Goal: Task Accomplishment & Management: Manage account settings

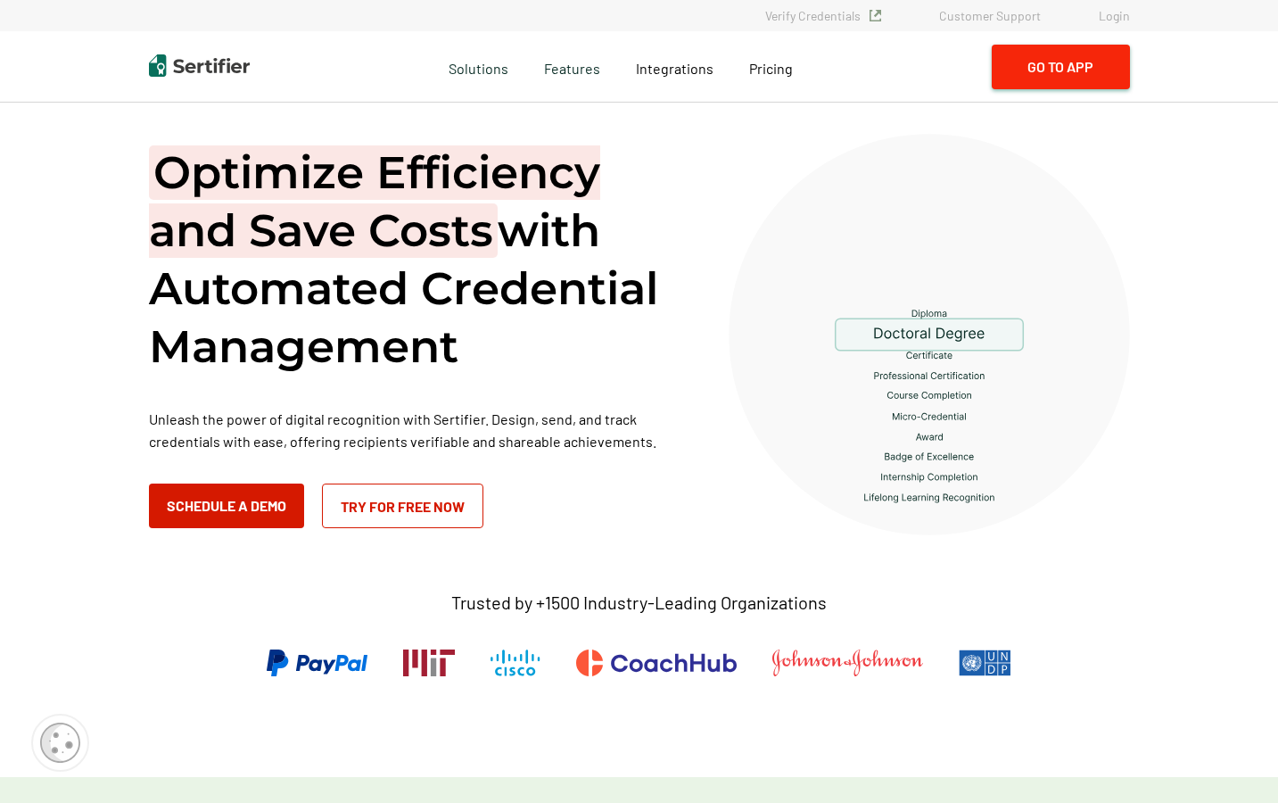
click at [1072, 72] on button "Go to App" at bounding box center [1061, 67] width 138 height 45
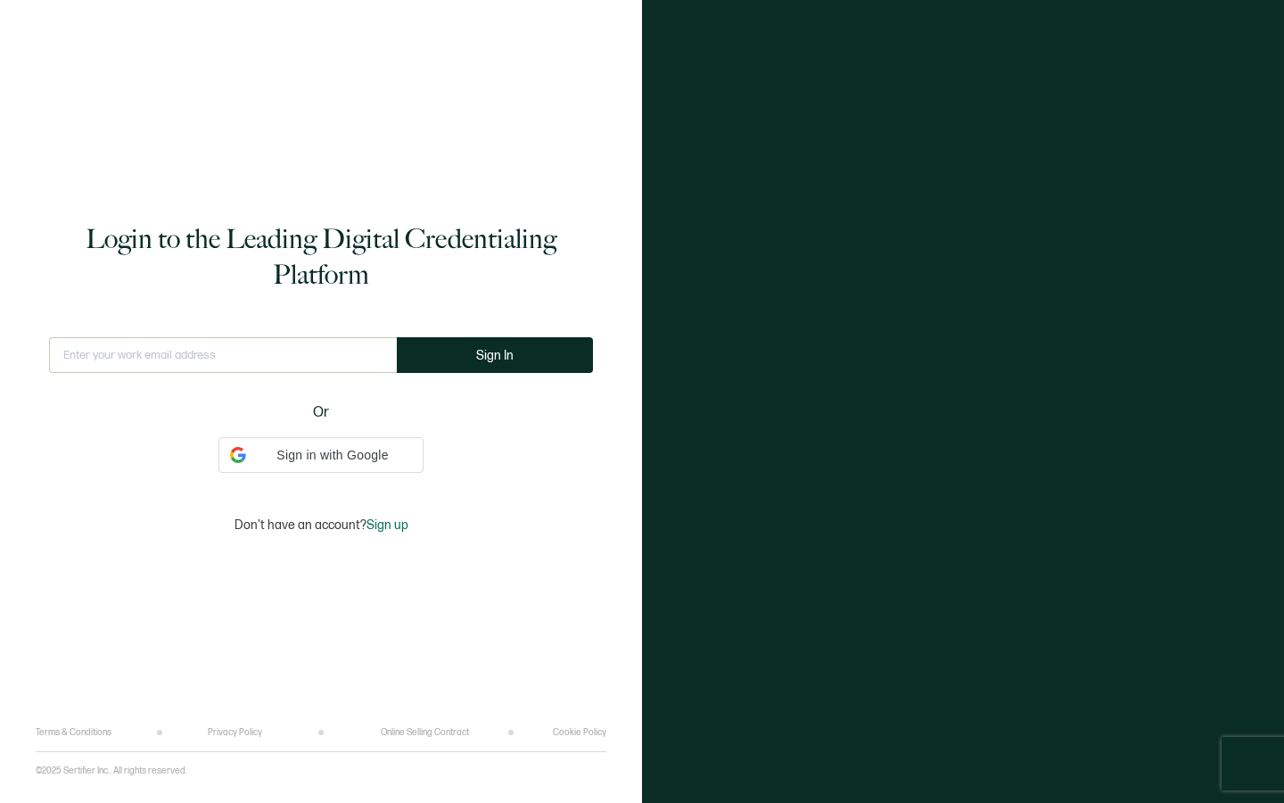
click at [288, 351] on input "text" at bounding box center [223, 355] width 348 height 36
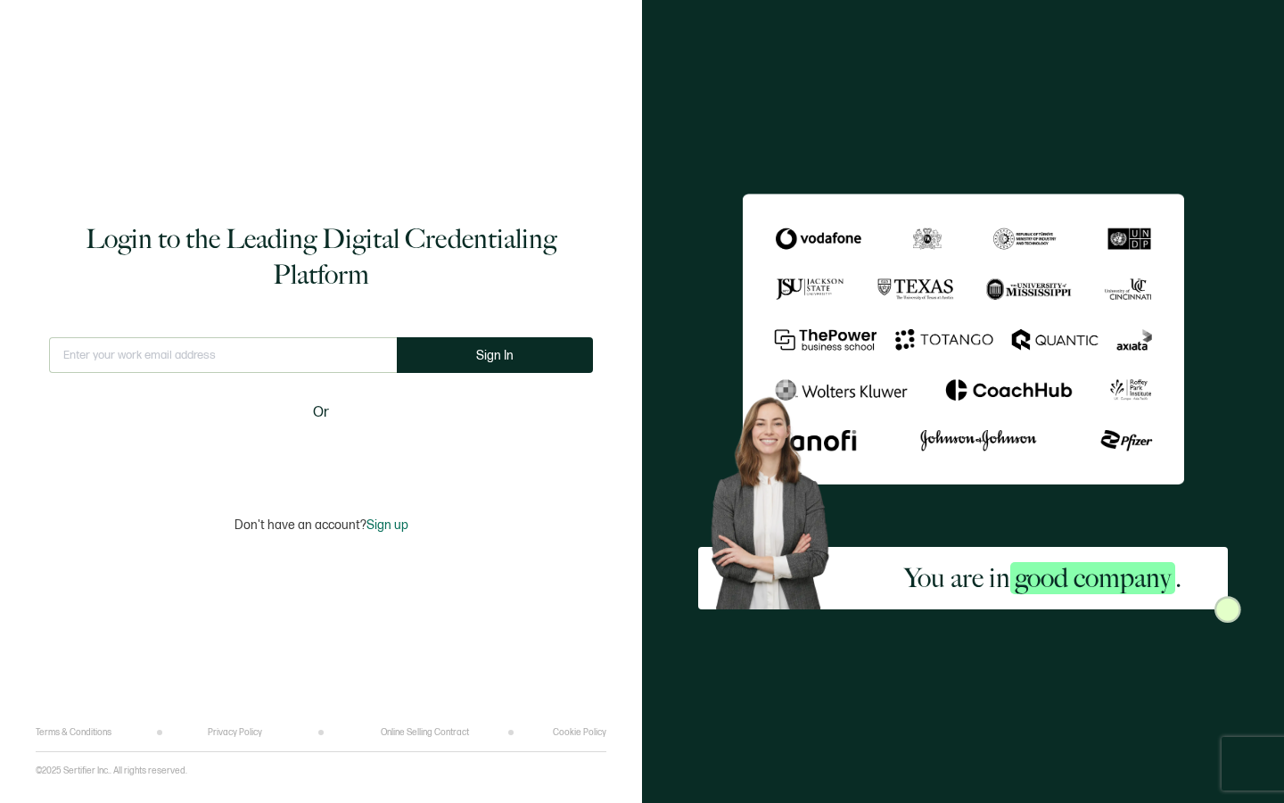
click at [264, 353] on input "text" at bounding box center [223, 355] width 348 height 36
type input "info@brillianceadvancedbeautyeducation.com"
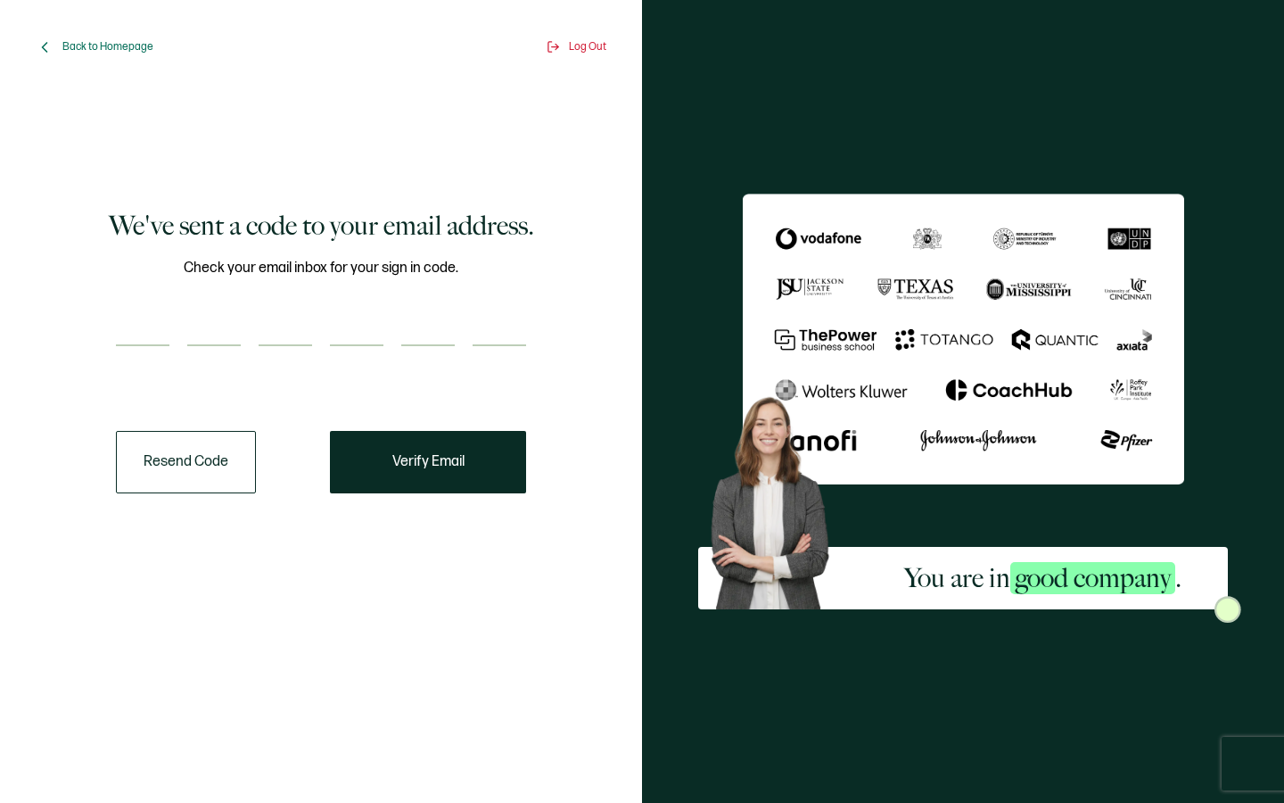
click at [164, 338] on input "number" at bounding box center [143, 328] width 54 height 36
type input "3"
type input "1"
type input "0"
type input "7"
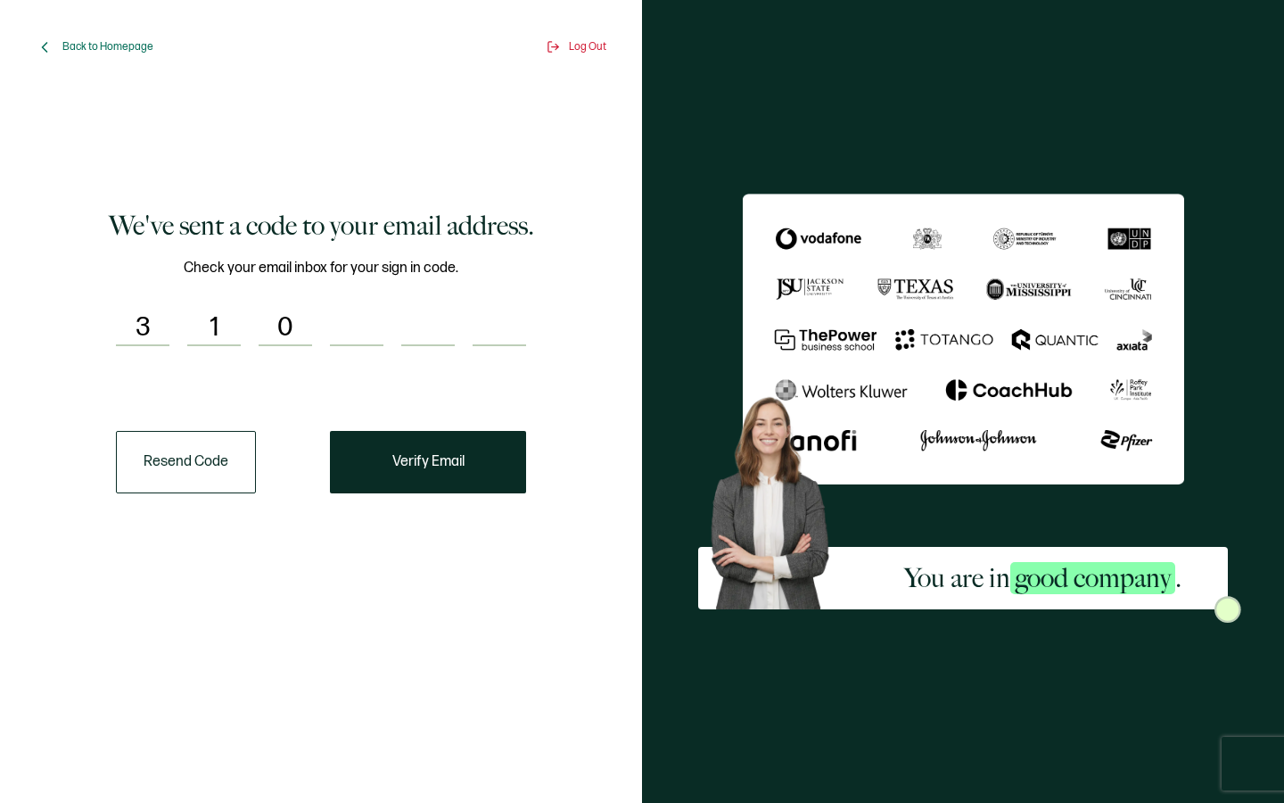
type input "6"
type input "7"
type input "2"
